Goal: Check status: Check status

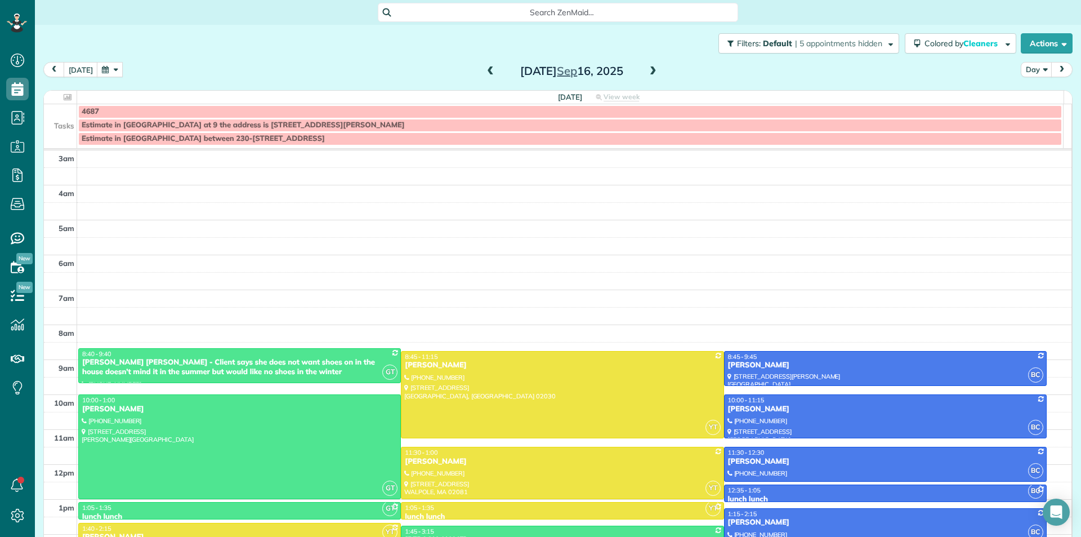
scroll to position [112, 0]
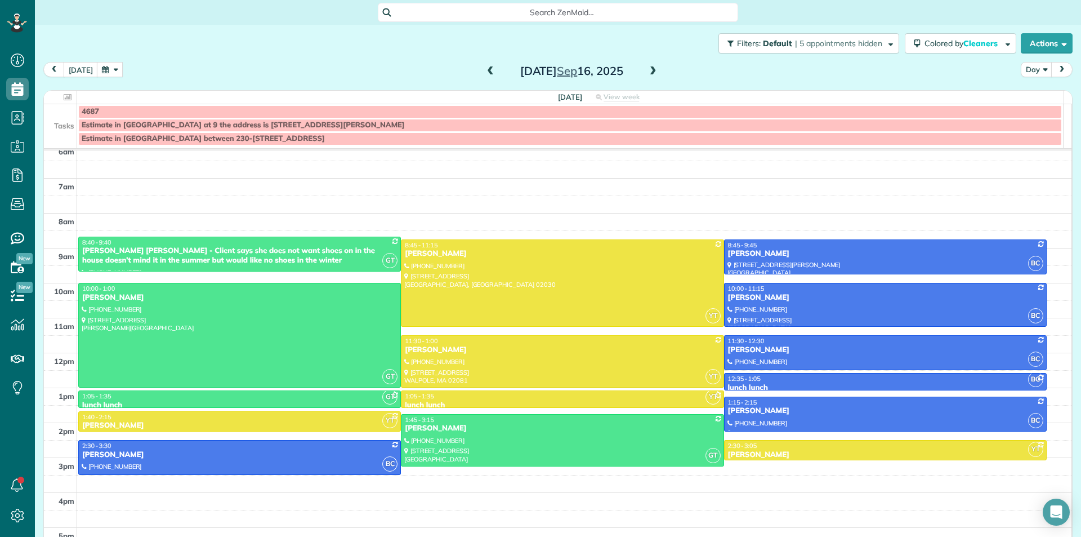
click at [647, 75] on span at bounding box center [653, 71] width 12 height 10
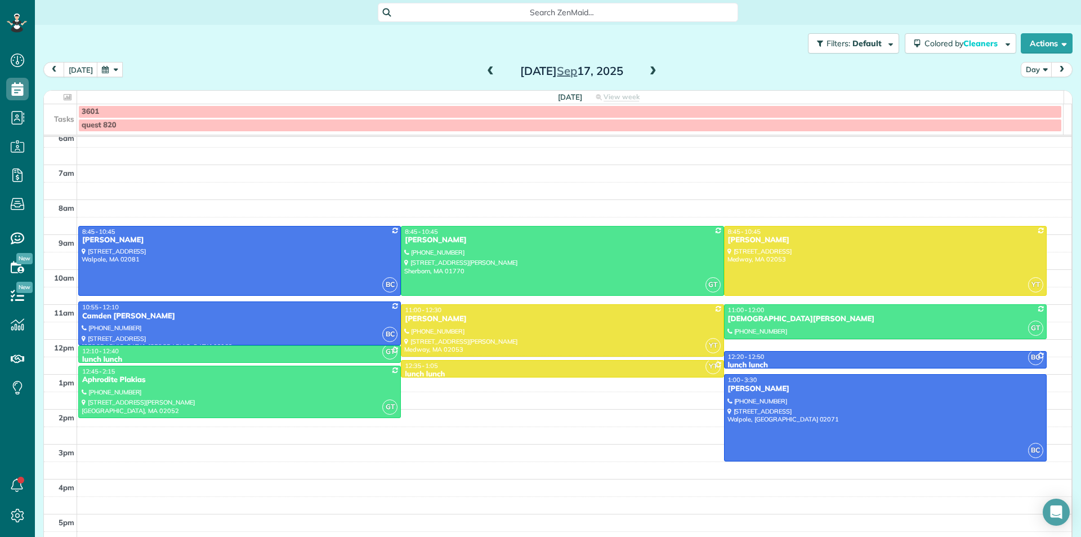
click at [484, 75] on span at bounding box center [490, 71] width 12 height 10
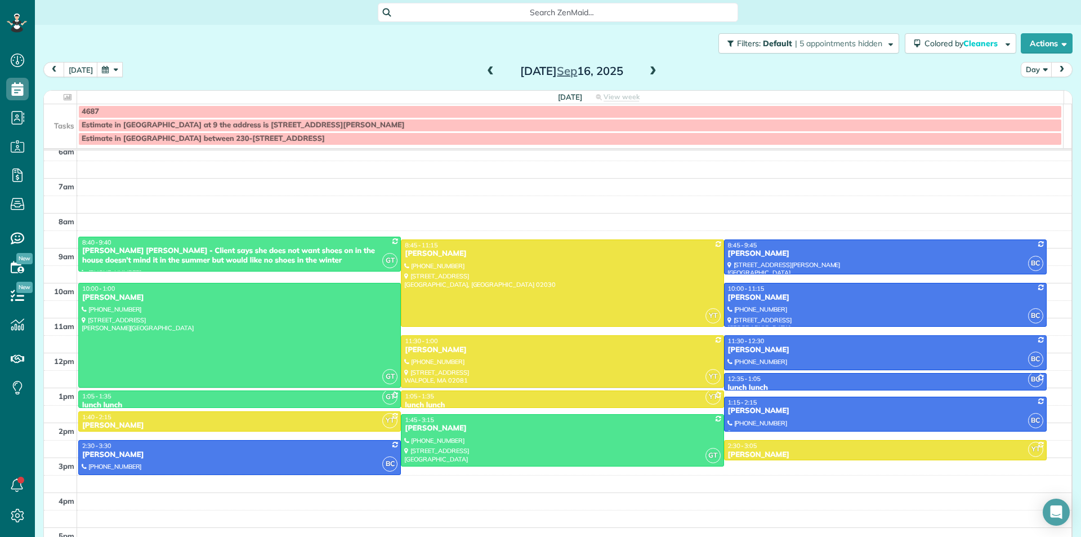
click at [648, 73] on span at bounding box center [653, 71] width 12 height 10
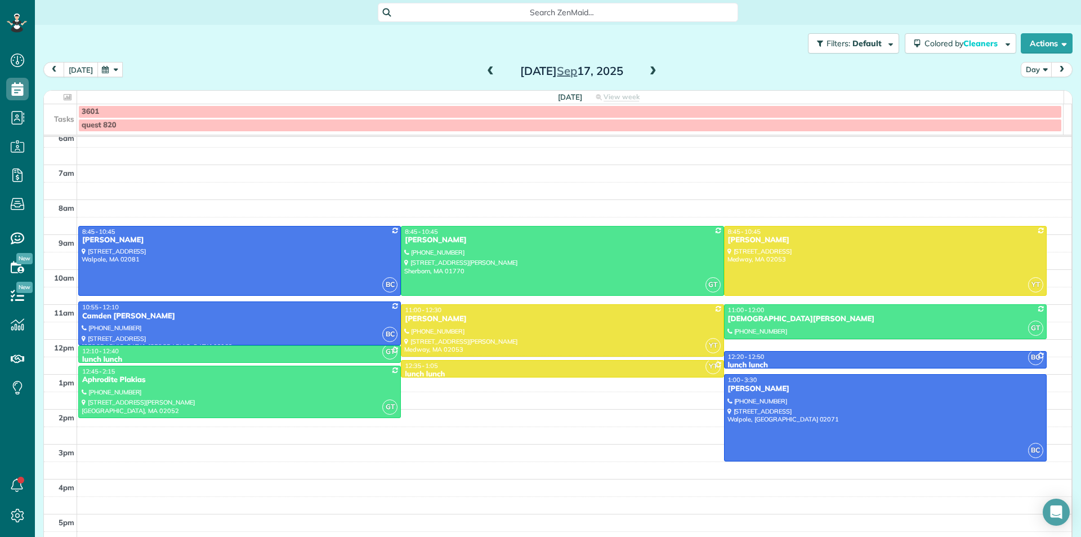
click at [75, 69] on button "[DATE]" at bounding box center [81, 69] width 34 height 15
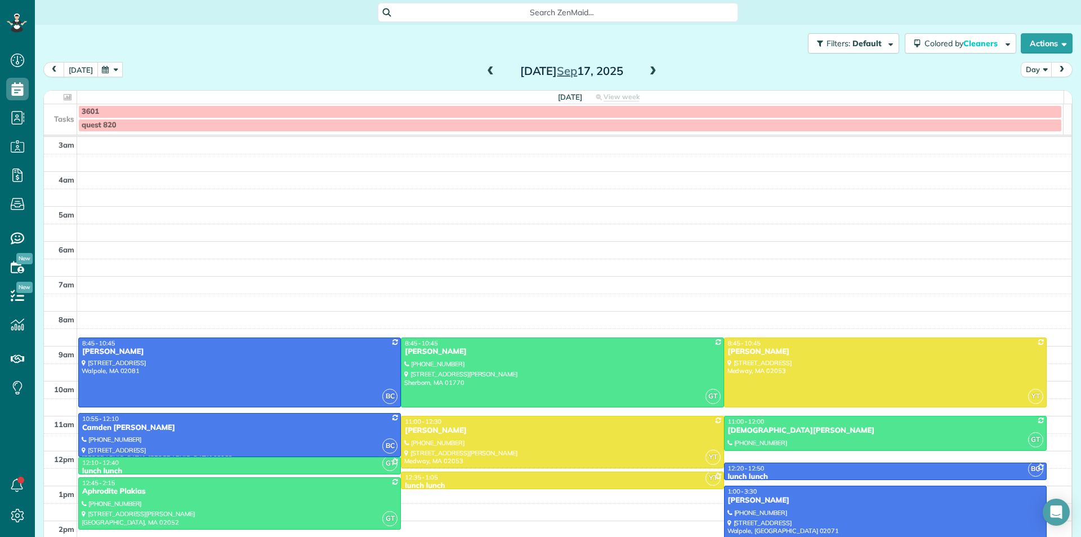
scroll to position [5, 5]
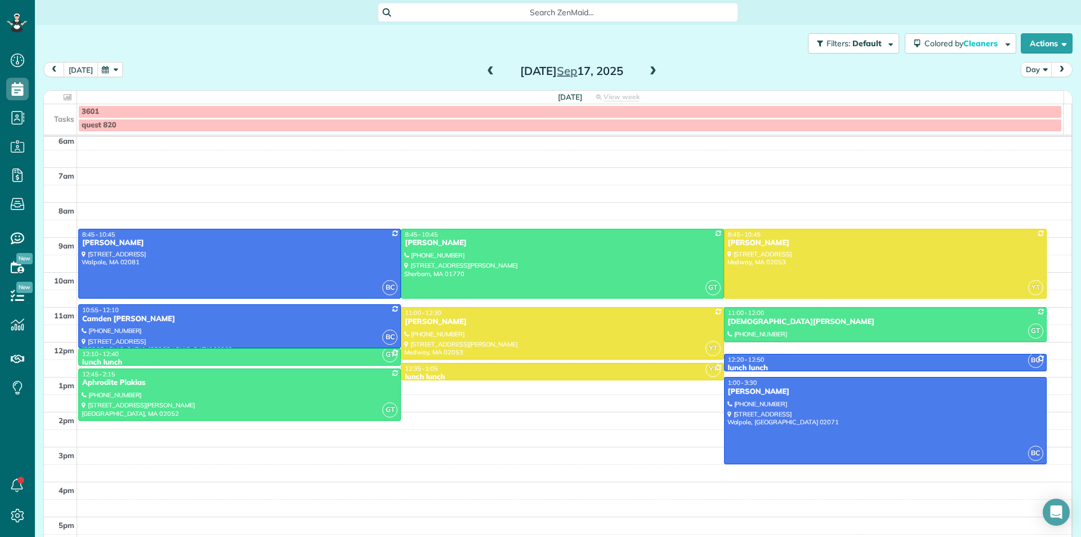
click at [78, 74] on button "[DATE]" at bounding box center [81, 69] width 34 height 15
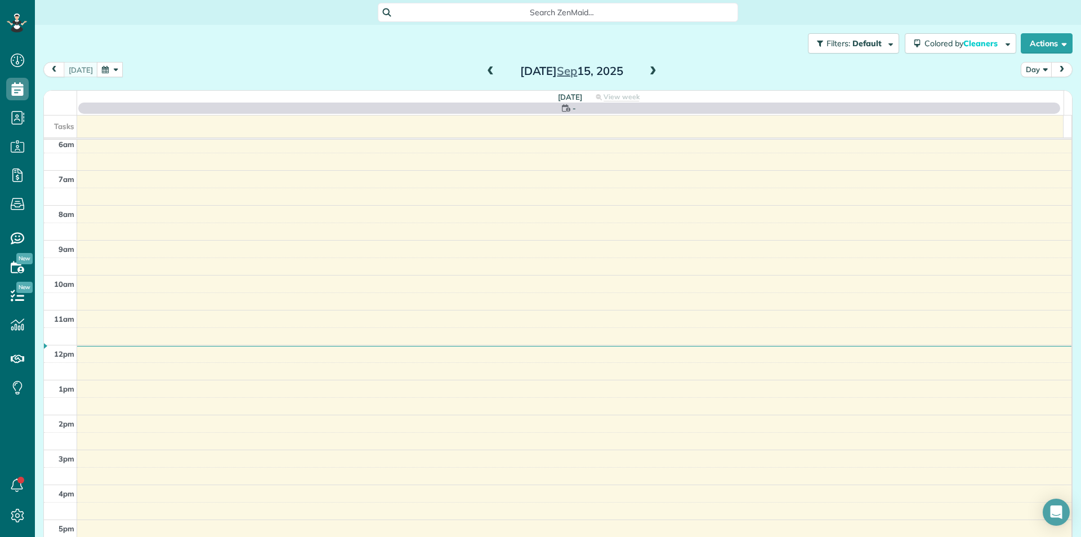
scroll to position [112, 0]
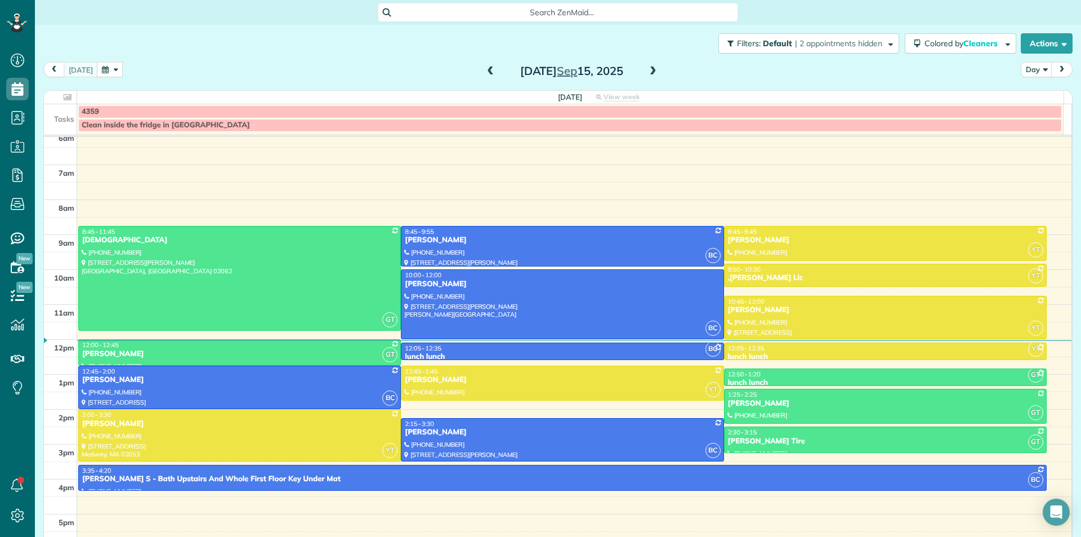
click at [647, 72] on span at bounding box center [653, 71] width 12 height 10
